Goal: Task Accomplishment & Management: Use online tool/utility

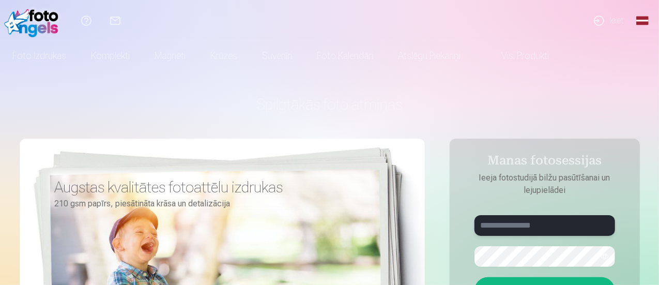
click at [520, 223] on input "text" at bounding box center [544, 225] width 141 height 21
type input "**********"
click at [474, 277] on button "Ieiet" at bounding box center [544, 290] width 141 height 27
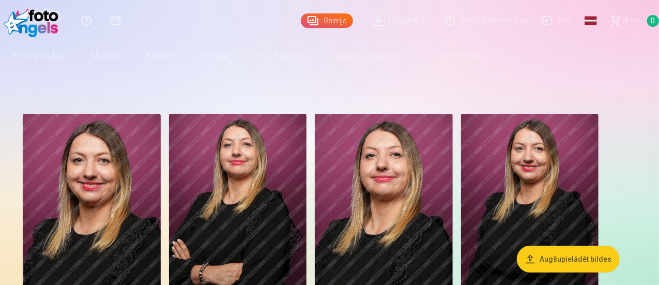
click at [498, 57] on link "Visi produkti" at bounding box center [453, 55] width 89 height 29
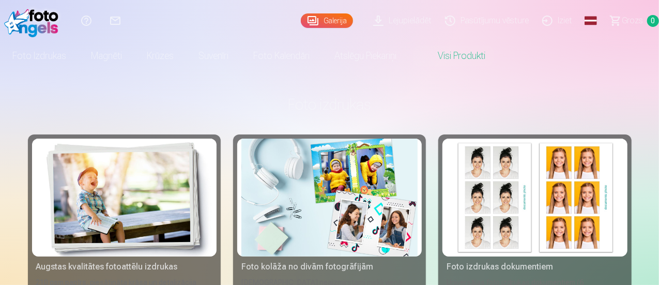
click at [306, 23] on link "Galerija" at bounding box center [327, 20] width 52 height 14
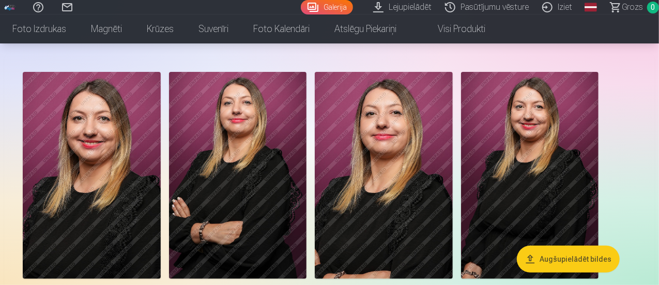
scroll to position [54, 0]
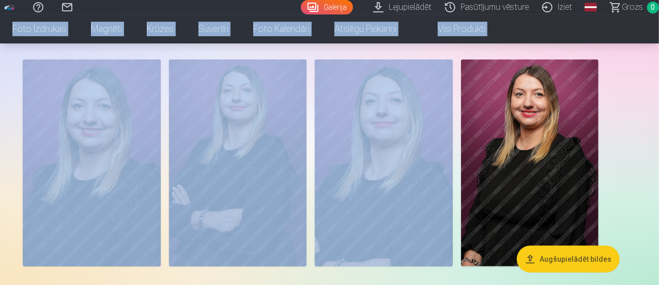
drag, startPoint x: 658, startPoint y: 14, endPoint x: 660, endPoint y: 33, distance: 19.2
click at [658, 33] on html "Palīdzības centrs Sazinies ar mums Galerija Lejupielādēt Pasūtījumu vēsture Izi…" at bounding box center [329, 88] width 659 height 285
click at [635, 44] on aside "Augšupielādēt bildes" at bounding box center [329, 176] width 651 height 271
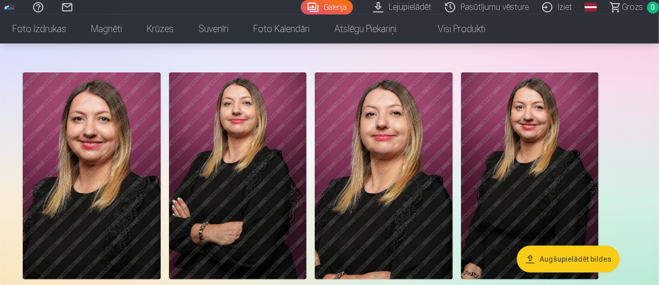
scroll to position [58, 0]
